Goal: Book appointment/travel/reservation

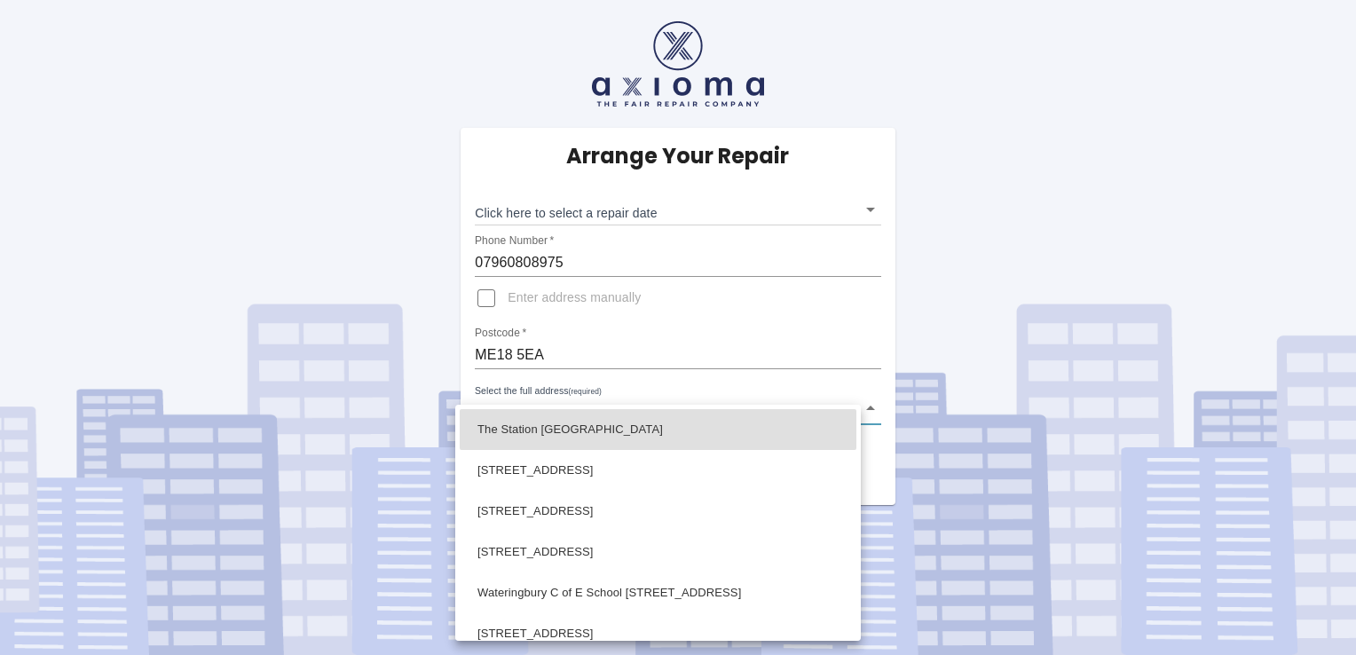
click at [870, 406] on body "Arrange Your Repair Click here to select a repair date ​ Phone Number   * 07960…" at bounding box center [678, 327] width 1356 height 655
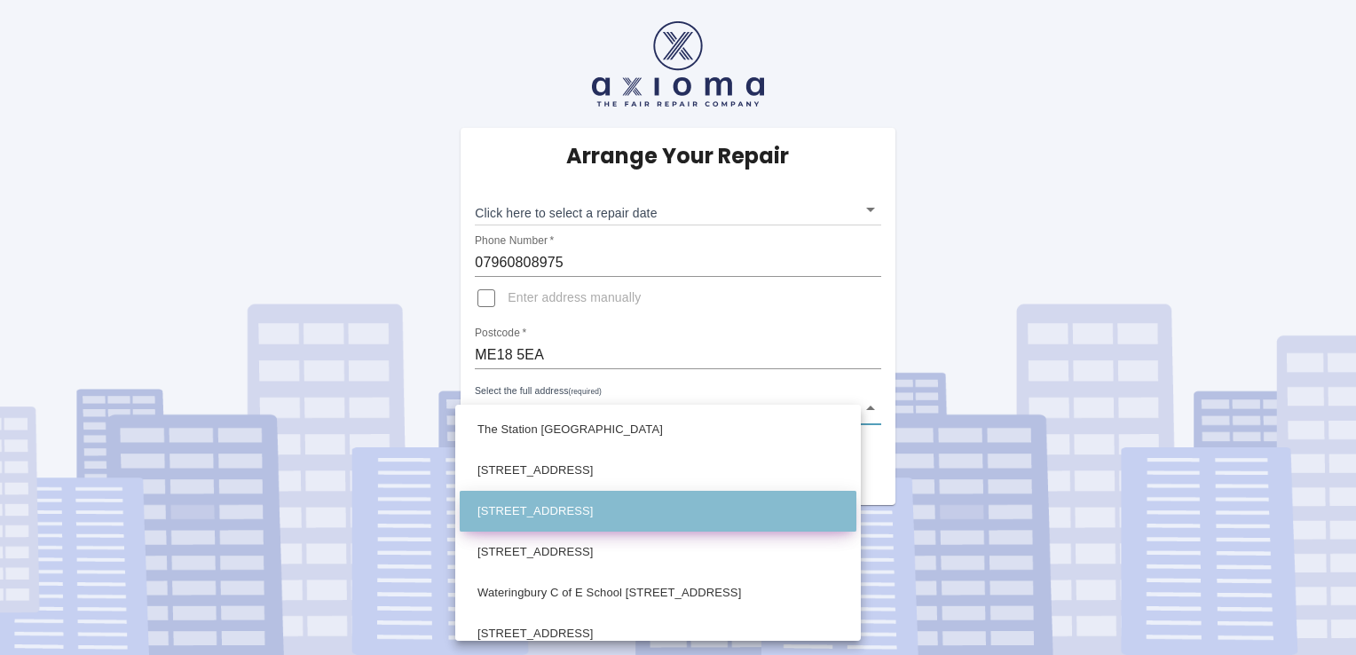
click at [670, 516] on li "[STREET_ADDRESS]" at bounding box center [658, 511] width 397 height 41
type input "[STREET_ADDRESS]"
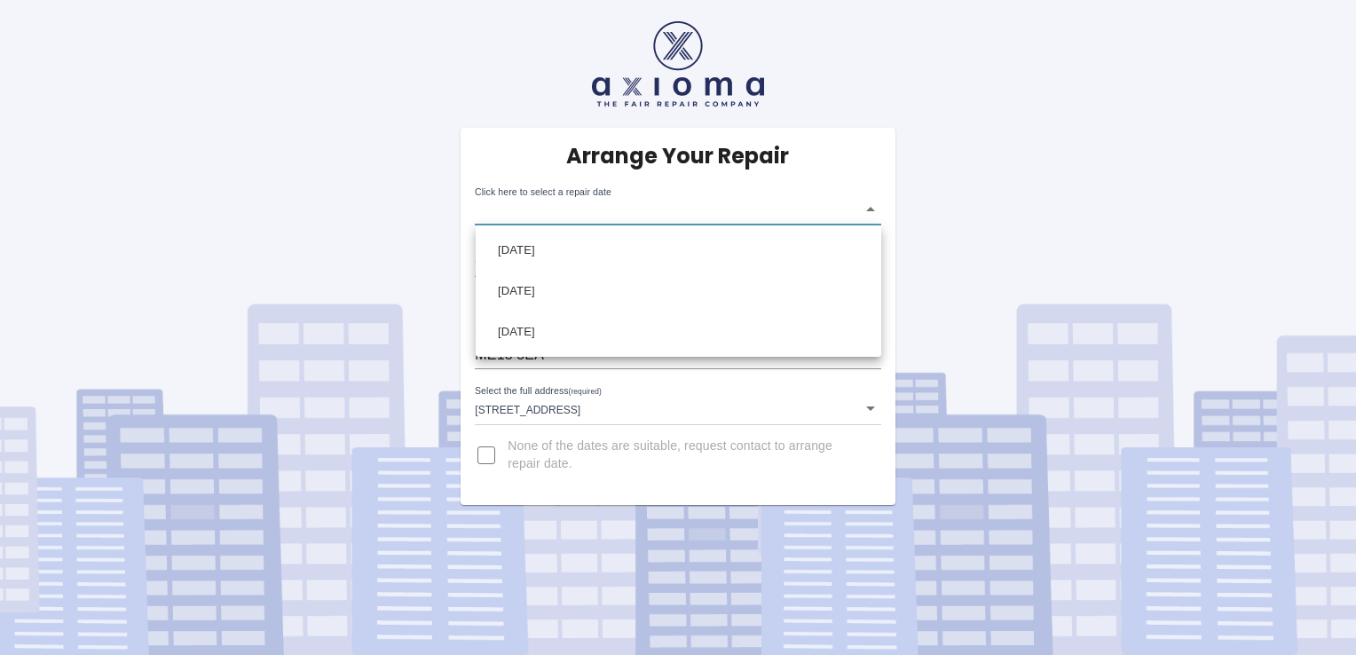
click at [870, 202] on body "Arrange Your Repair Click here to select a repair date ​ Phone Number   * 07960…" at bounding box center [678, 327] width 1356 height 655
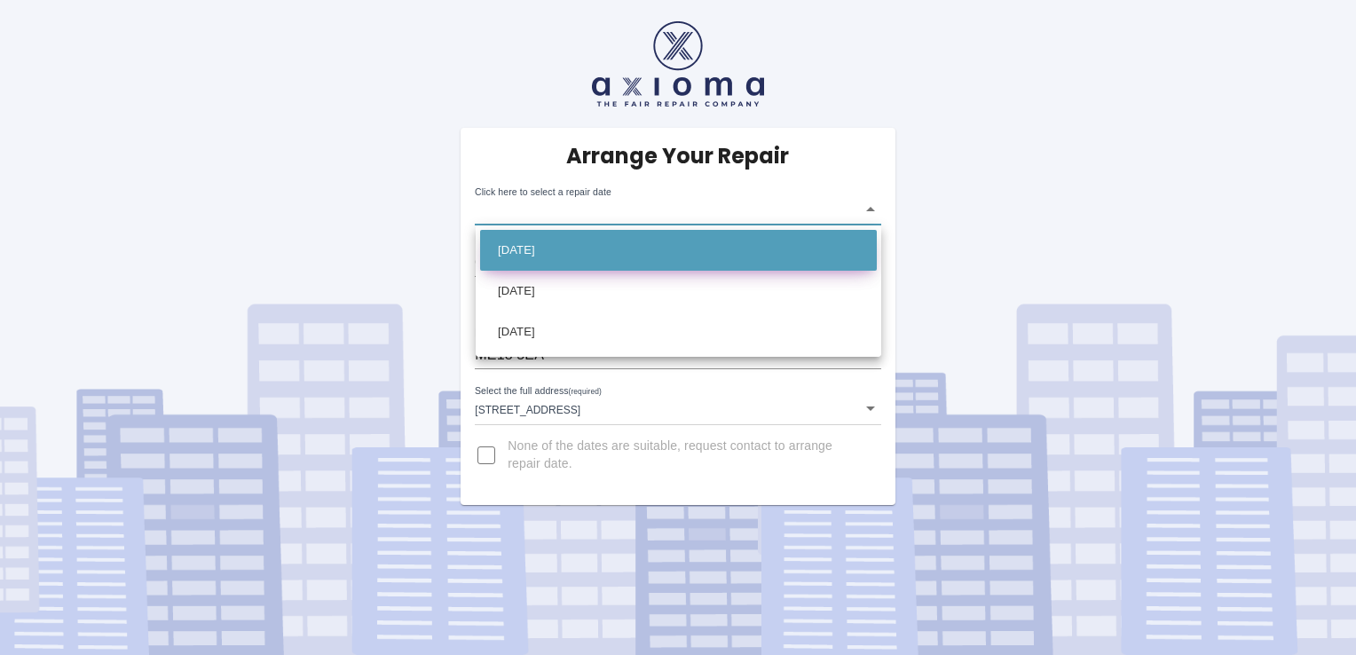
click at [603, 256] on li "[DATE]" at bounding box center [678, 250] width 397 height 41
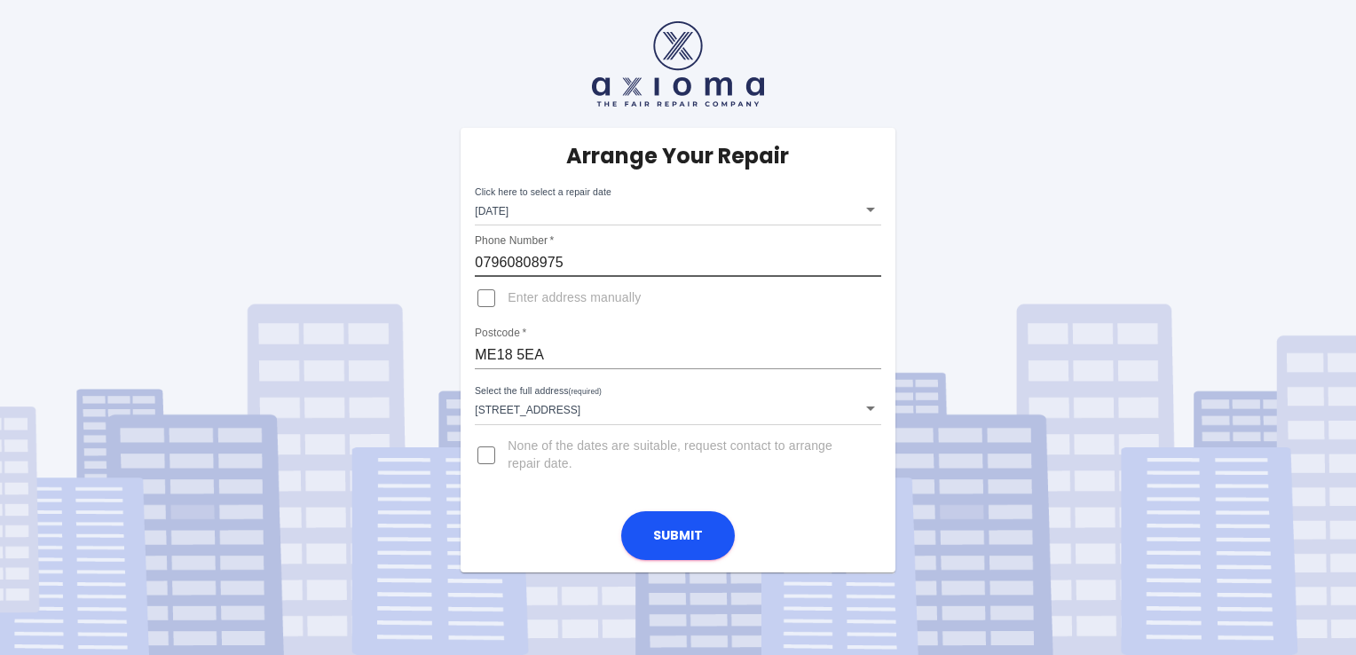
click at [603, 256] on input "07960808975" at bounding box center [678, 262] width 406 height 28
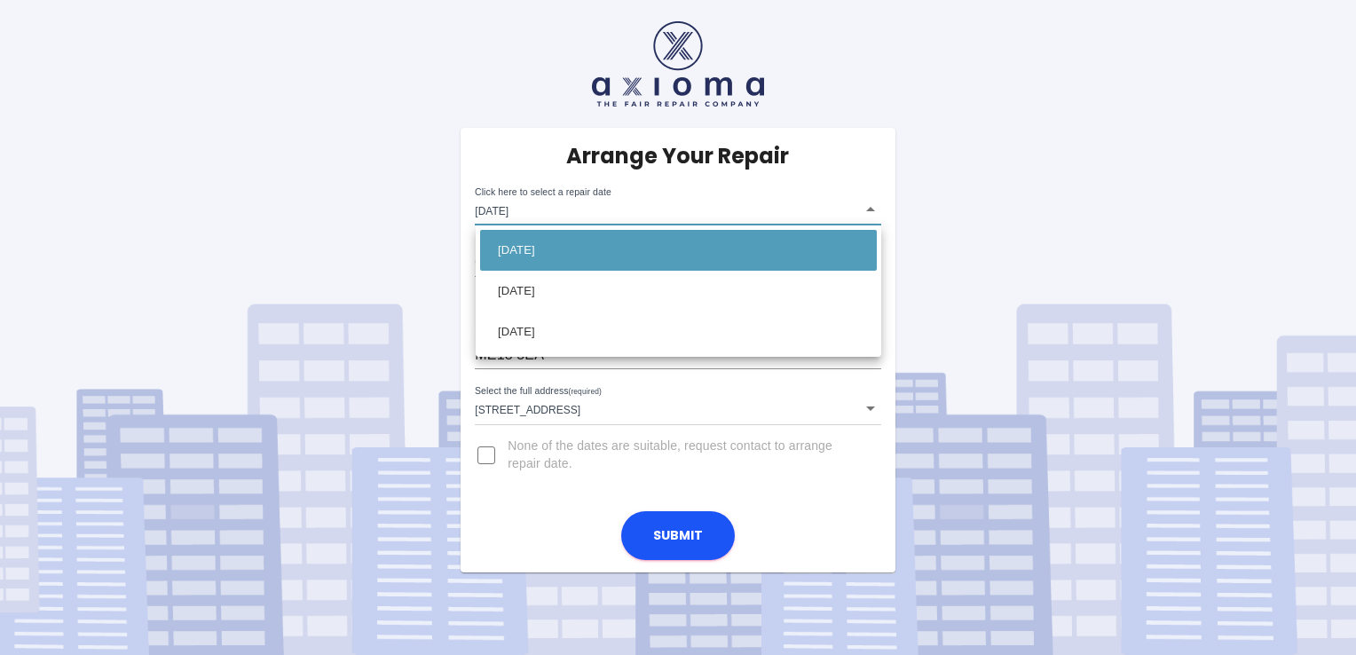
click at [871, 205] on body "Arrange Your Repair Click here to select a repair date [DATE] [DATE]T00:00:00.0…" at bounding box center [678, 327] width 1356 height 655
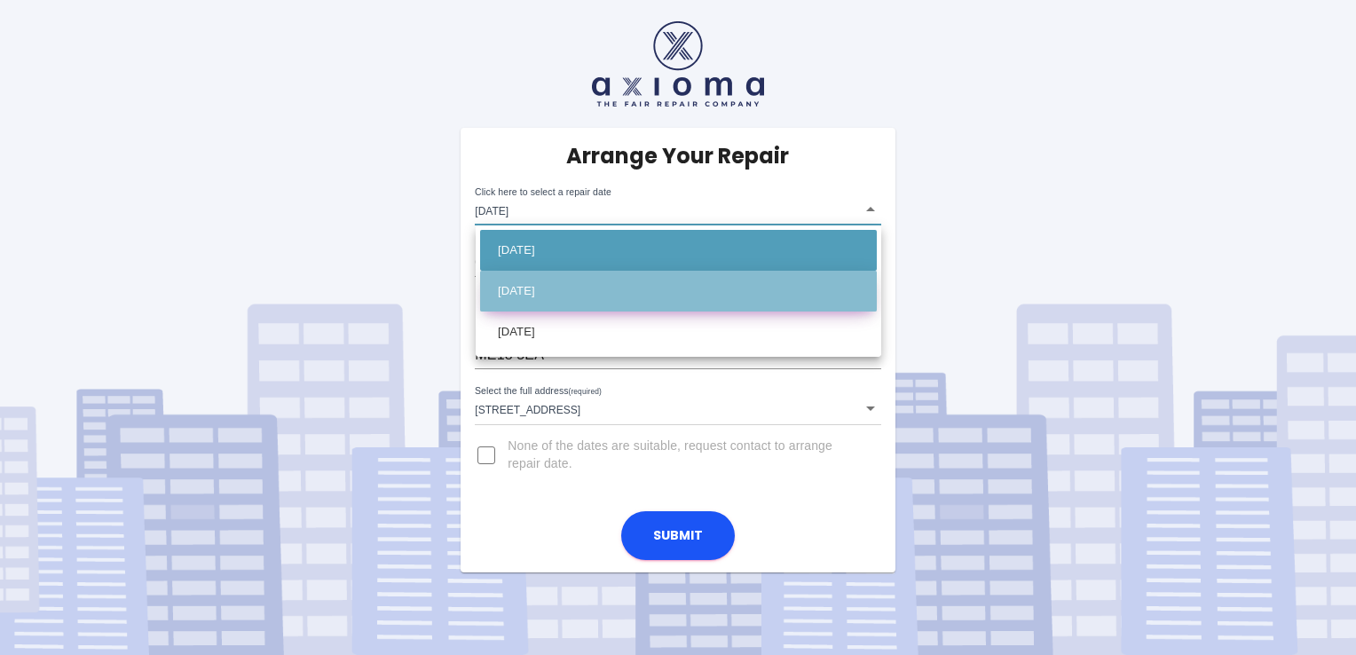
click at [637, 289] on li "[DATE]" at bounding box center [678, 291] width 397 height 41
type input "[DATE]T00:00:00.000Z"
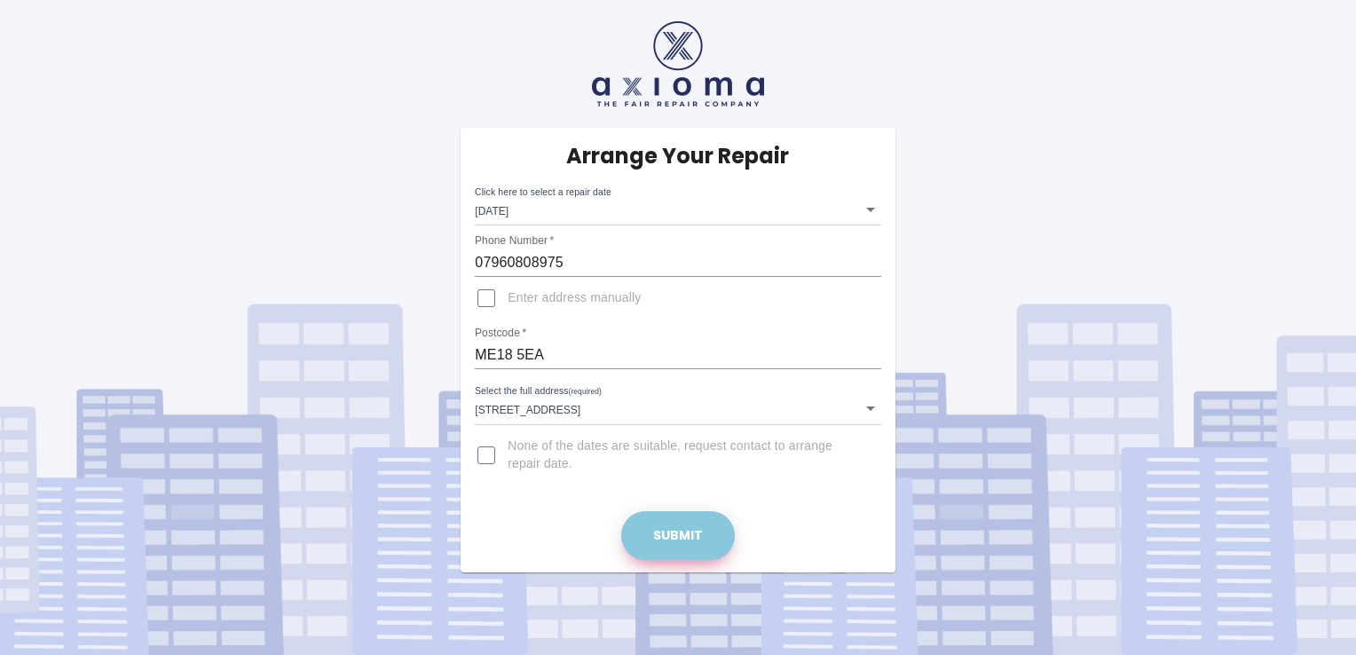
click at [679, 529] on button "Submit" at bounding box center [678, 535] width 114 height 49
